Goal: Check status

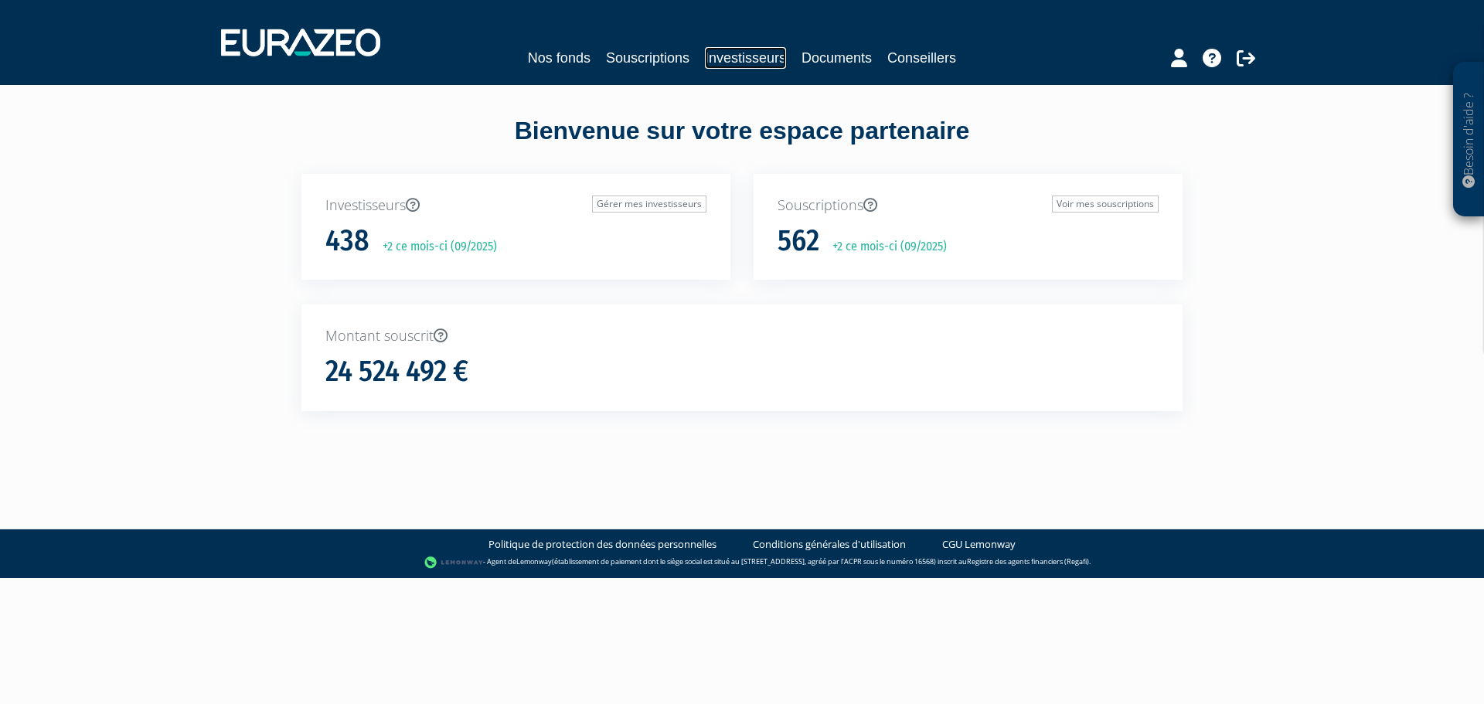
click at [741, 58] on link "Investisseurs" at bounding box center [745, 58] width 81 height 22
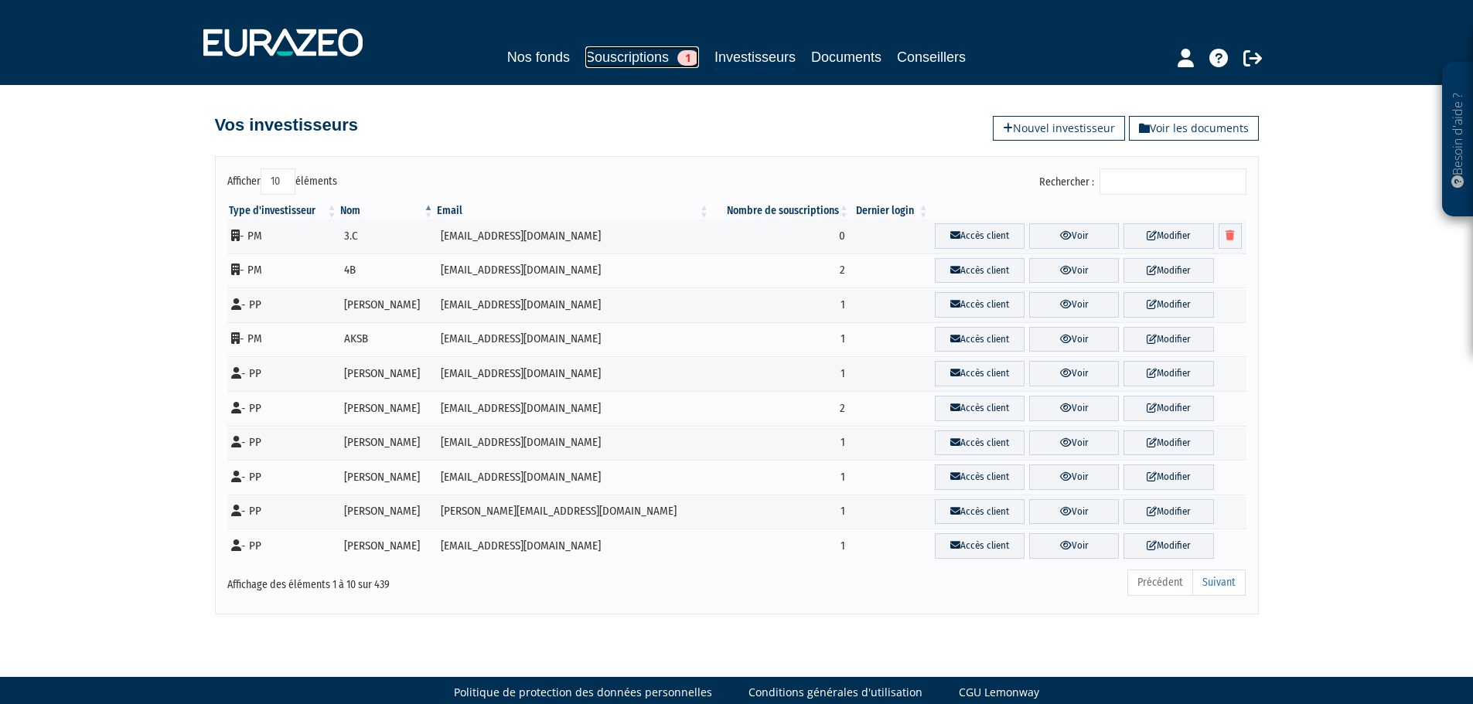
click at [637, 55] on link "Souscriptions 1" at bounding box center [642, 57] width 114 height 22
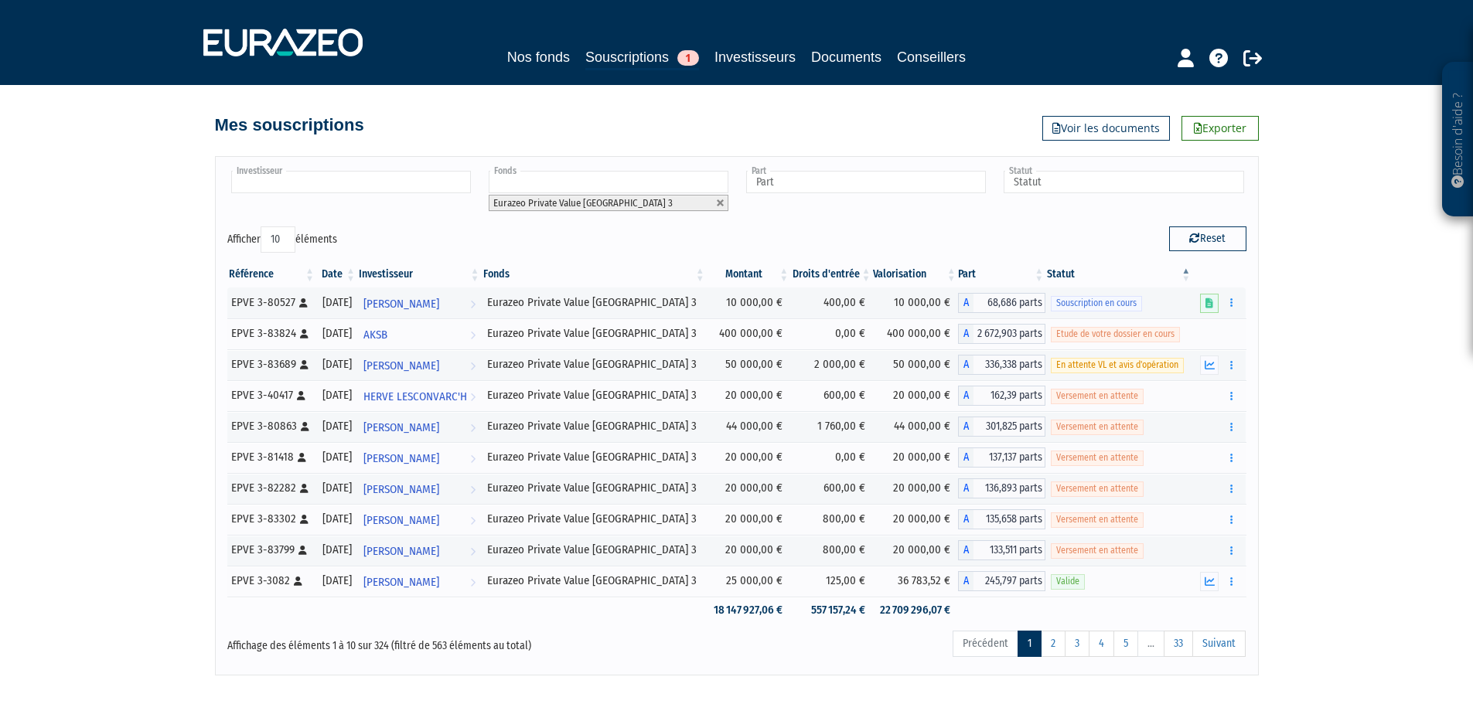
click at [360, 179] on input "text" at bounding box center [351, 182] width 240 height 22
type input "mendez"
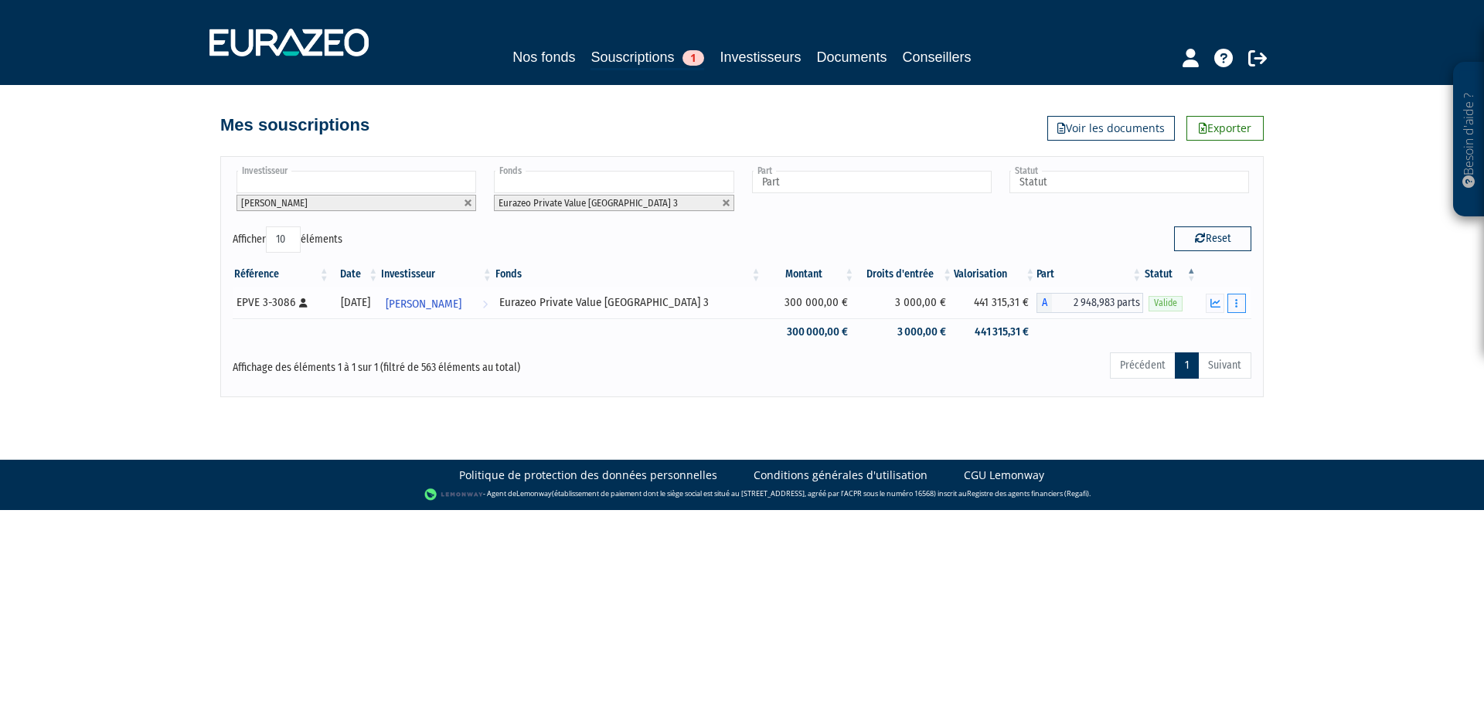
click at [1240, 302] on button "button" at bounding box center [1236, 303] width 19 height 19
click at [1200, 361] on link "Historique de rachat(s)" at bounding box center [1178, 360] width 128 height 26
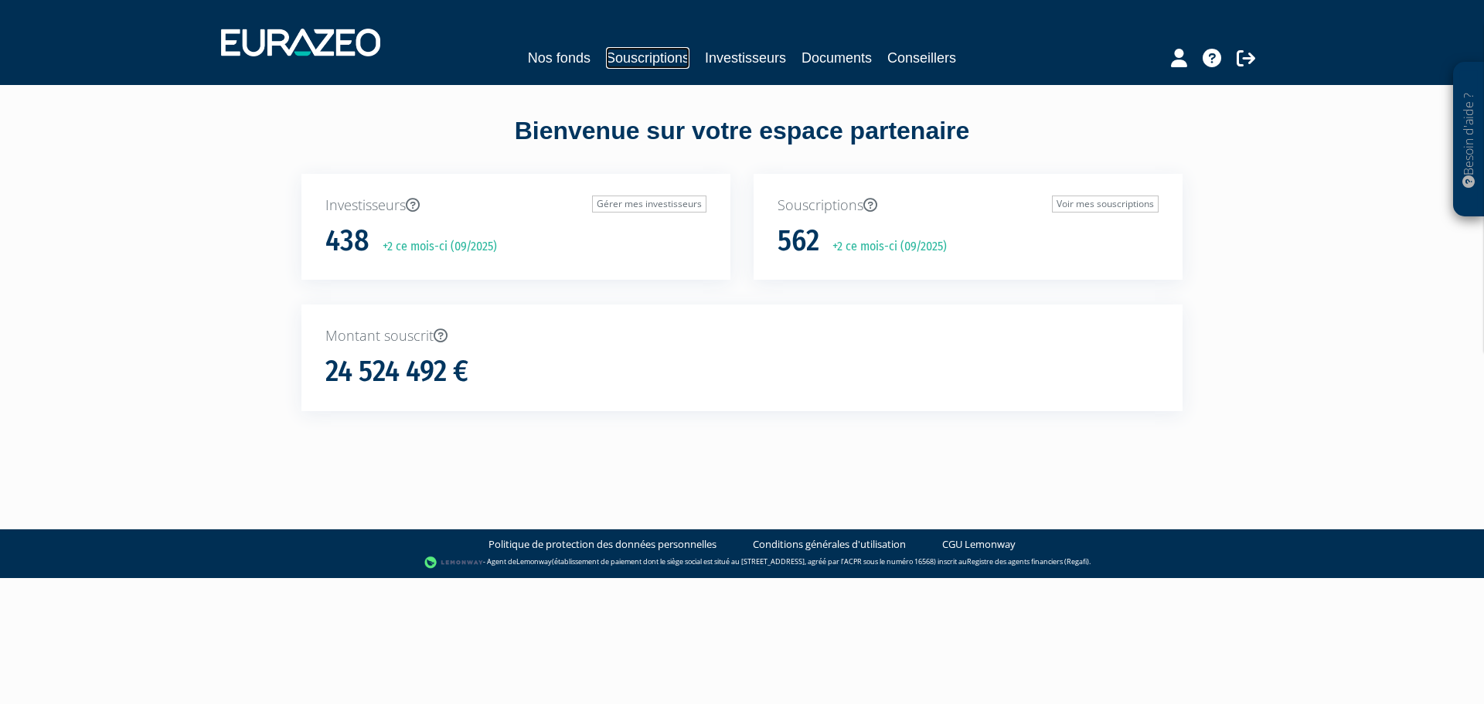
click at [647, 57] on link "Souscriptions" at bounding box center [647, 58] width 83 height 22
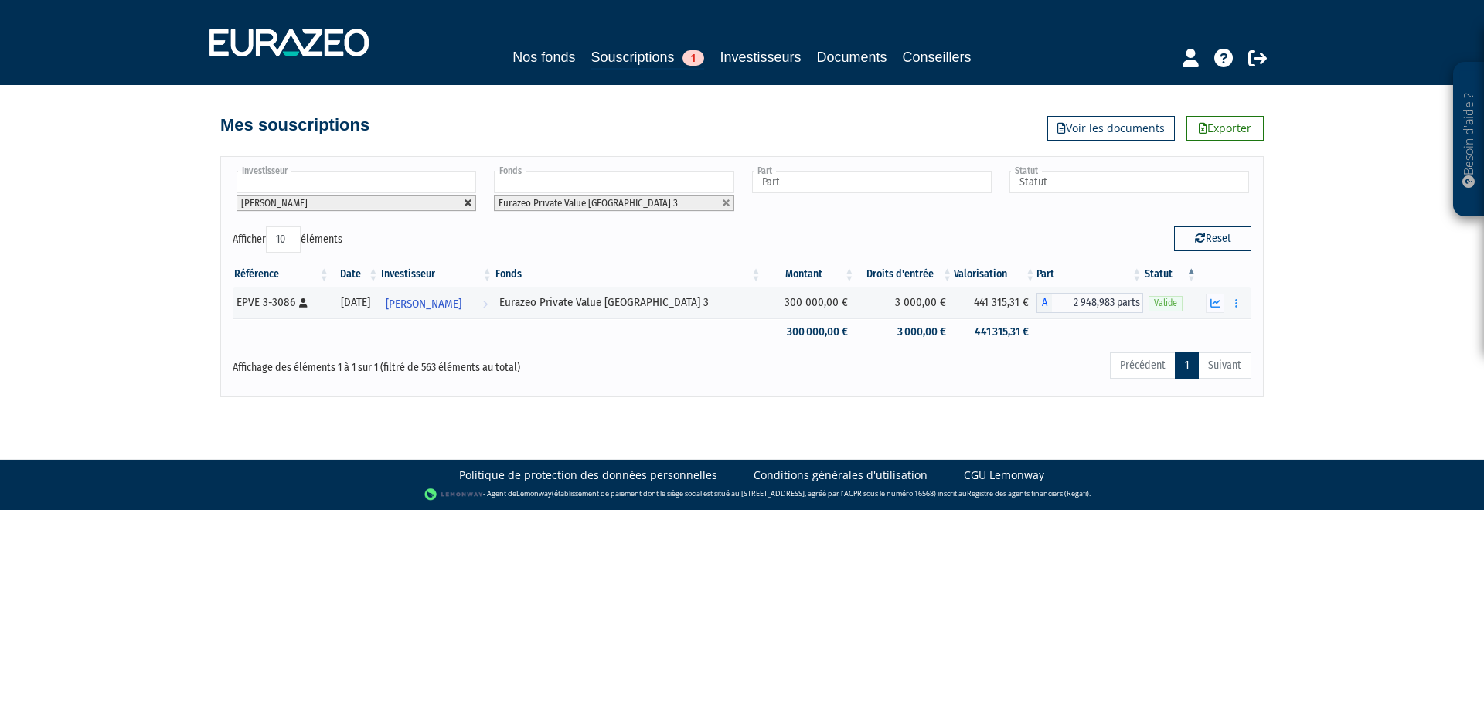
click at [467, 201] on link at bounding box center [468, 203] width 9 height 9
type input "Investisseur"
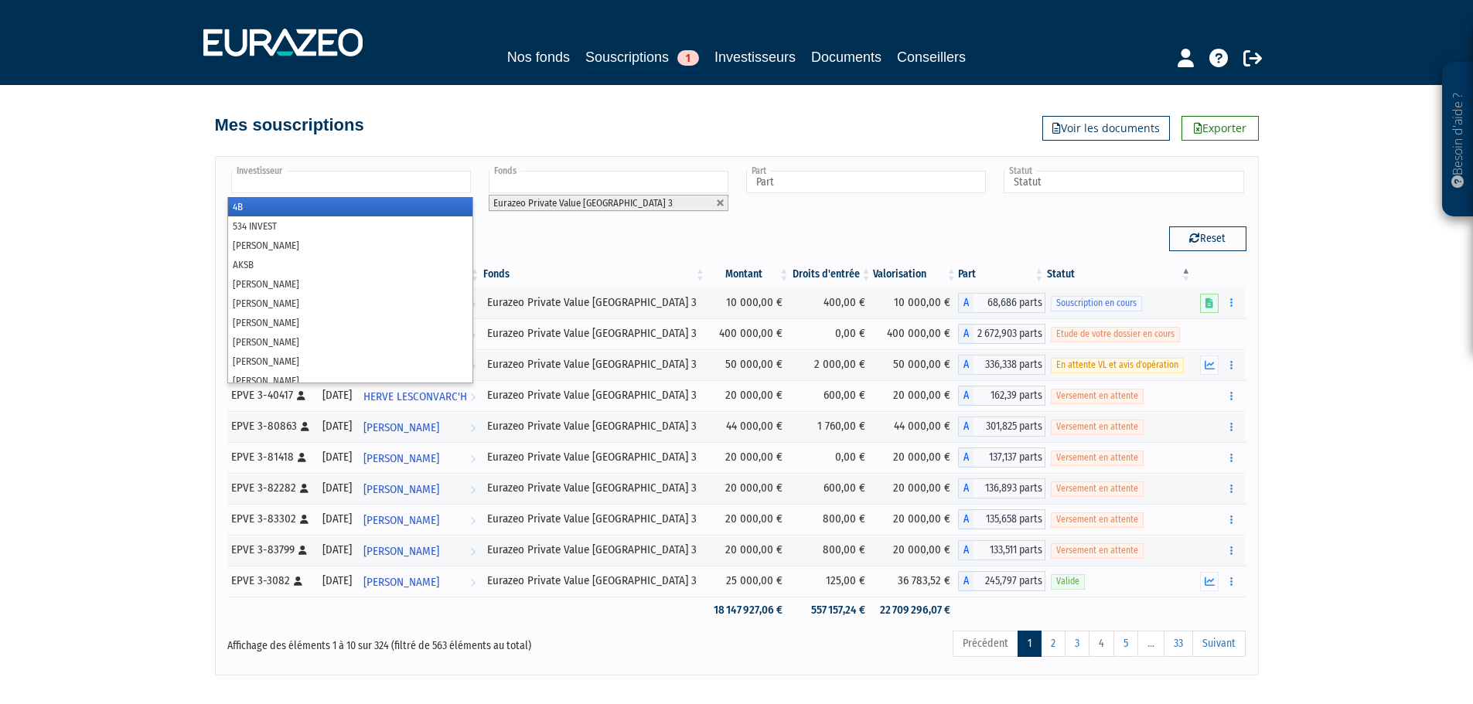
click at [371, 180] on input "text" at bounding box center [351, 182] width 240 height 22
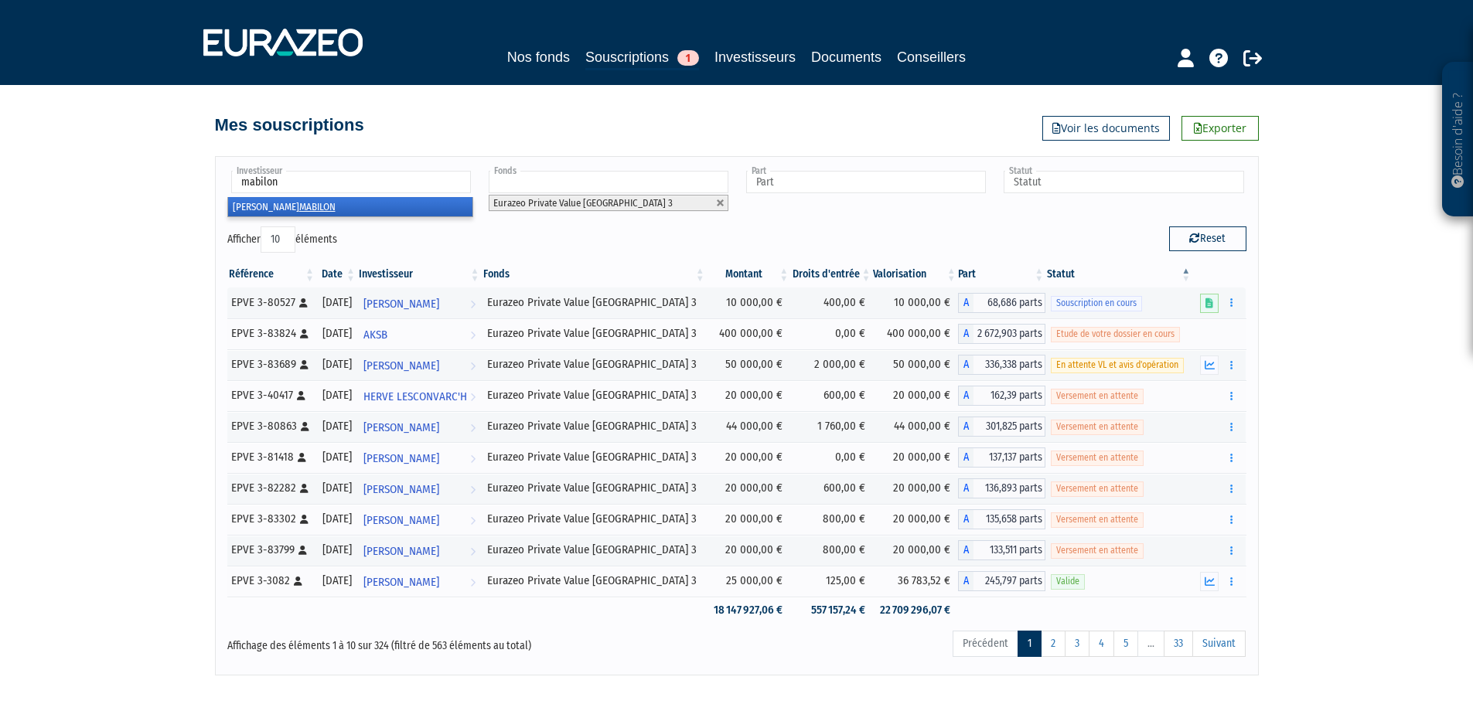
type input "mabilon"
click at [299, 204] on em "MABILON" at bounding box center [317, 207] width 36 height 12
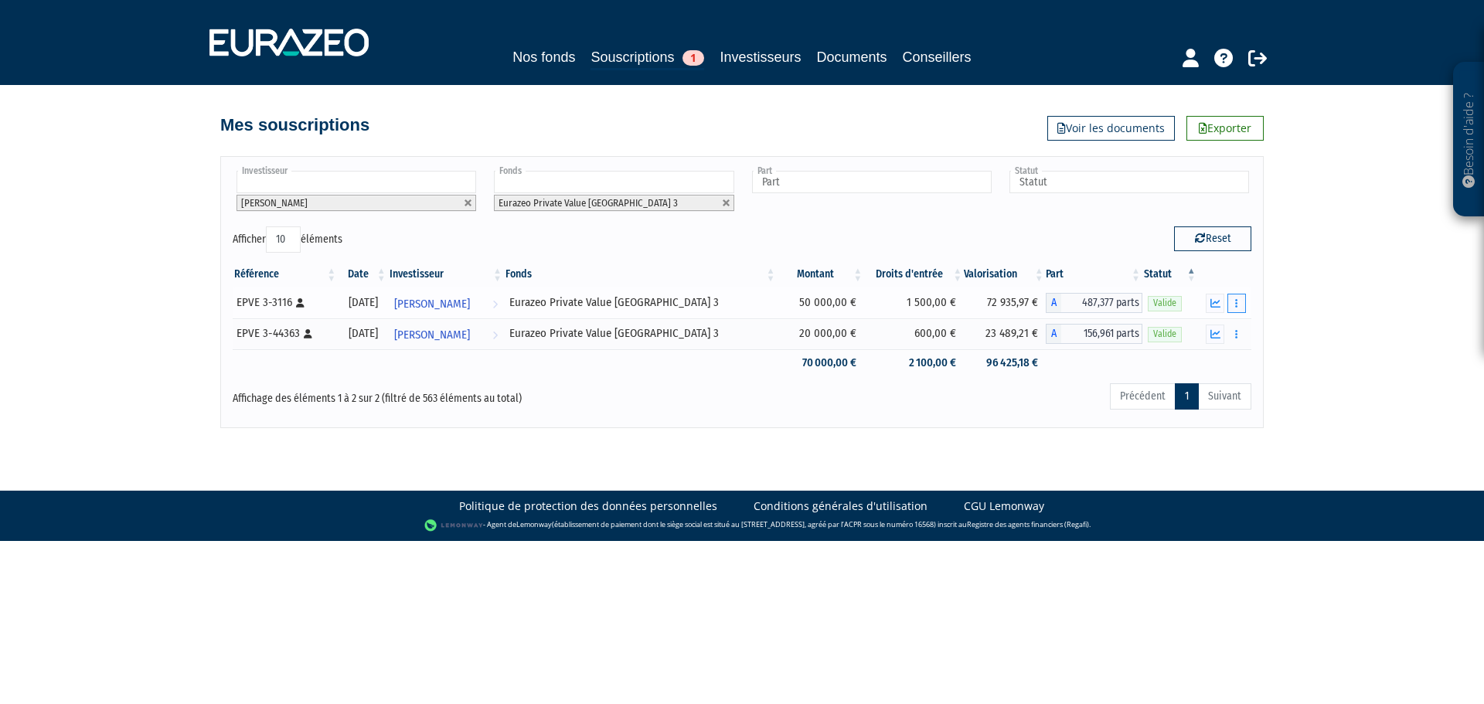
click at [1238, 304] on icon "button" at bounding box center [1236, 303] width 2 height 10
click at [1186, 350] on link "Historique de rachat(s)" at bounding box center [1178, 360] width 128 height 26
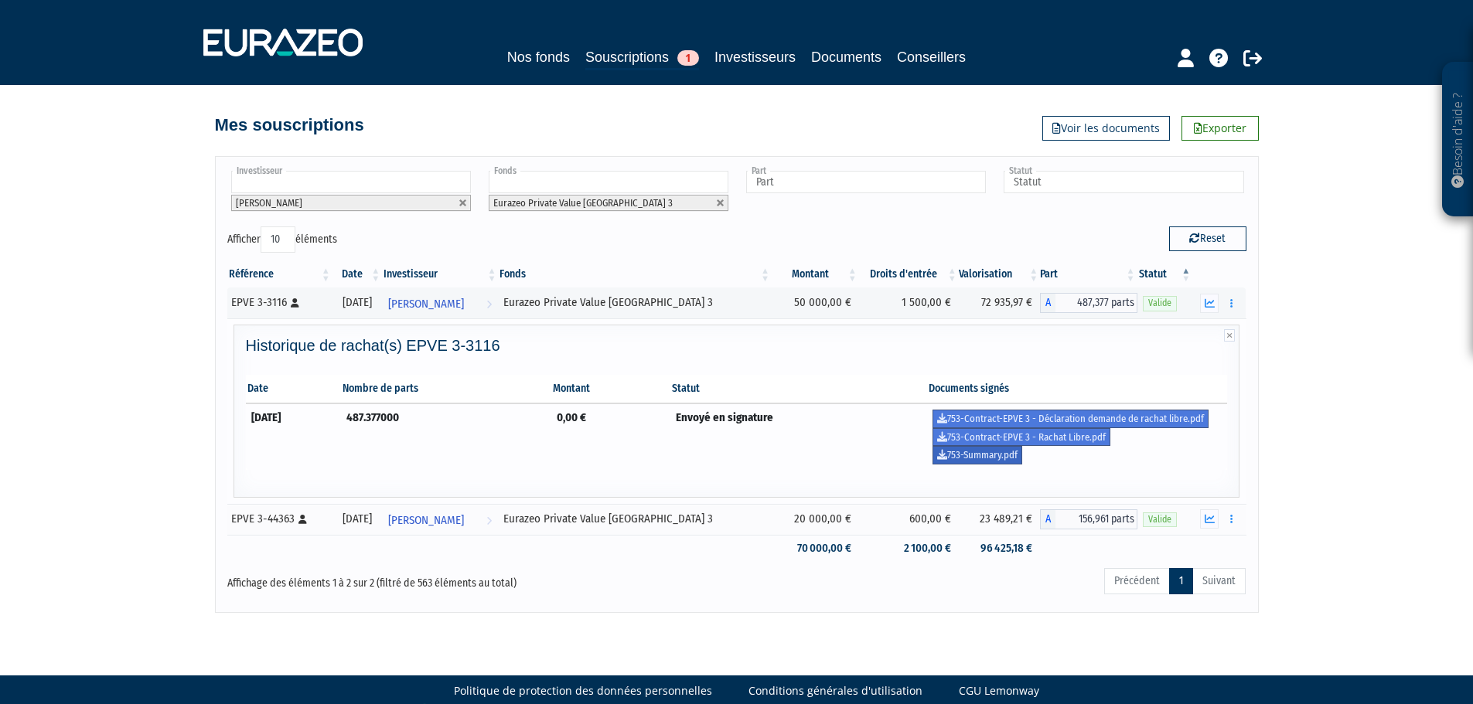
click at [1016, 455] on link "753-Summary.pdf" at bounding box center [977, 455] width 90 height 19
click at [295, 300] on icon at bounding box center [295, 302] width 9 height 9
click at [1324, 315] on div "Besoin d'aide ? × J'ai besoin d'aide Si vous avez une question à propos du fonc…" at bounding box center [736, 306] width 1473 height 613
